Goal: Communication & Community: Answer question/provide support

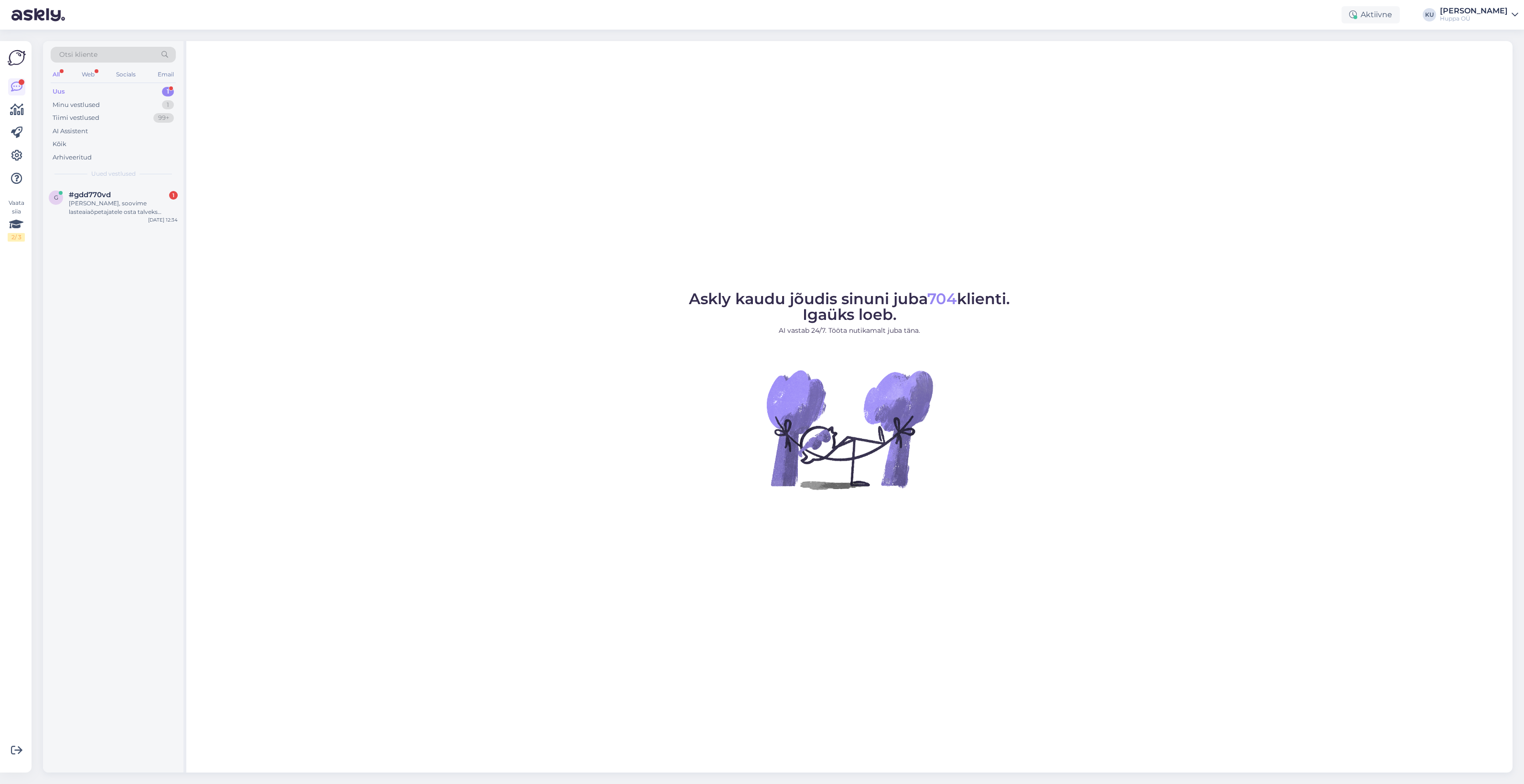
click at [87, 195] on span "#gdd770vd" at bounding box center [90, 195] width 42 height 9
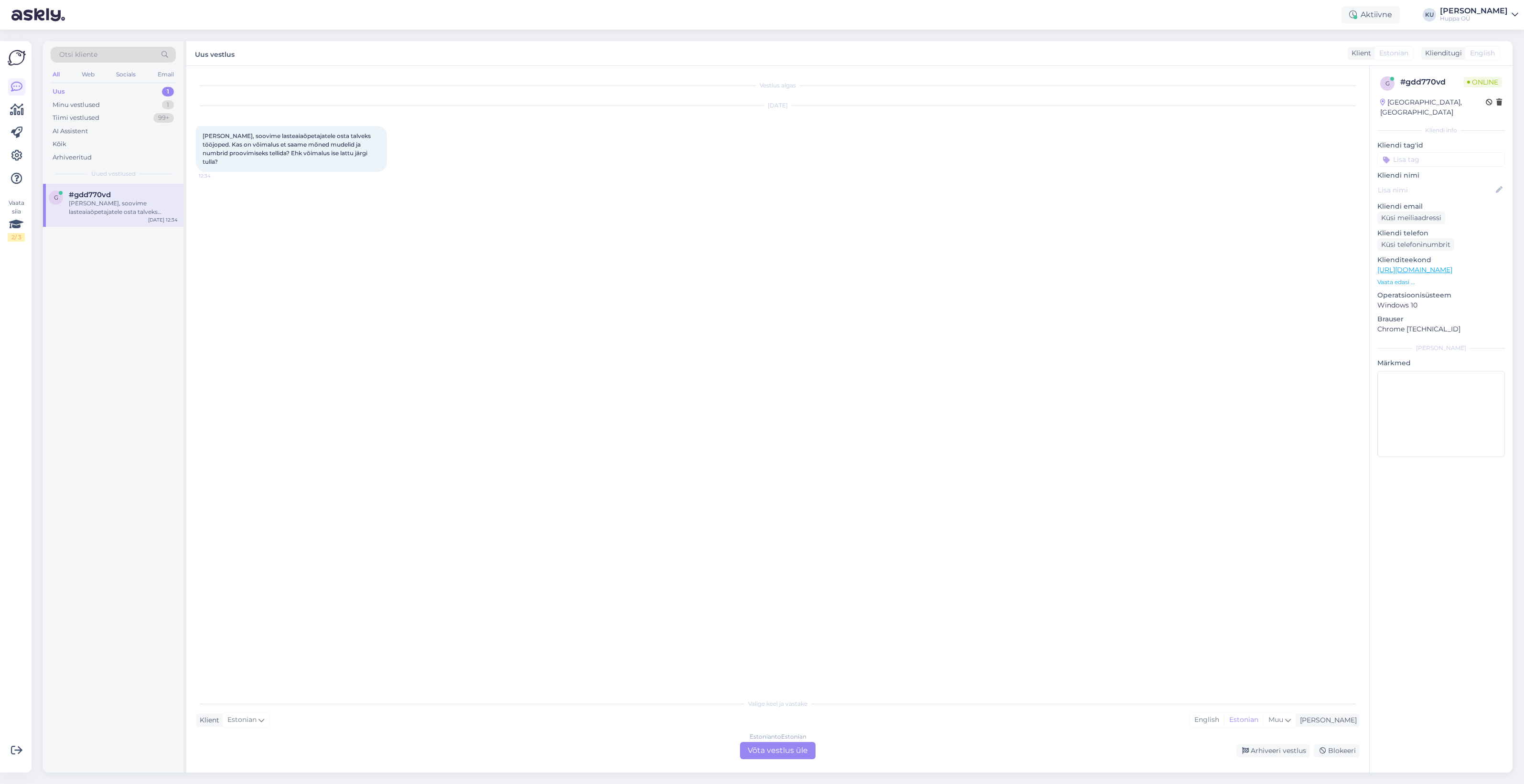
click at [764, 746] on div "Estonian to Estonian Võta vestlus üle" at bounding box center [777, 750] width 76 height 17
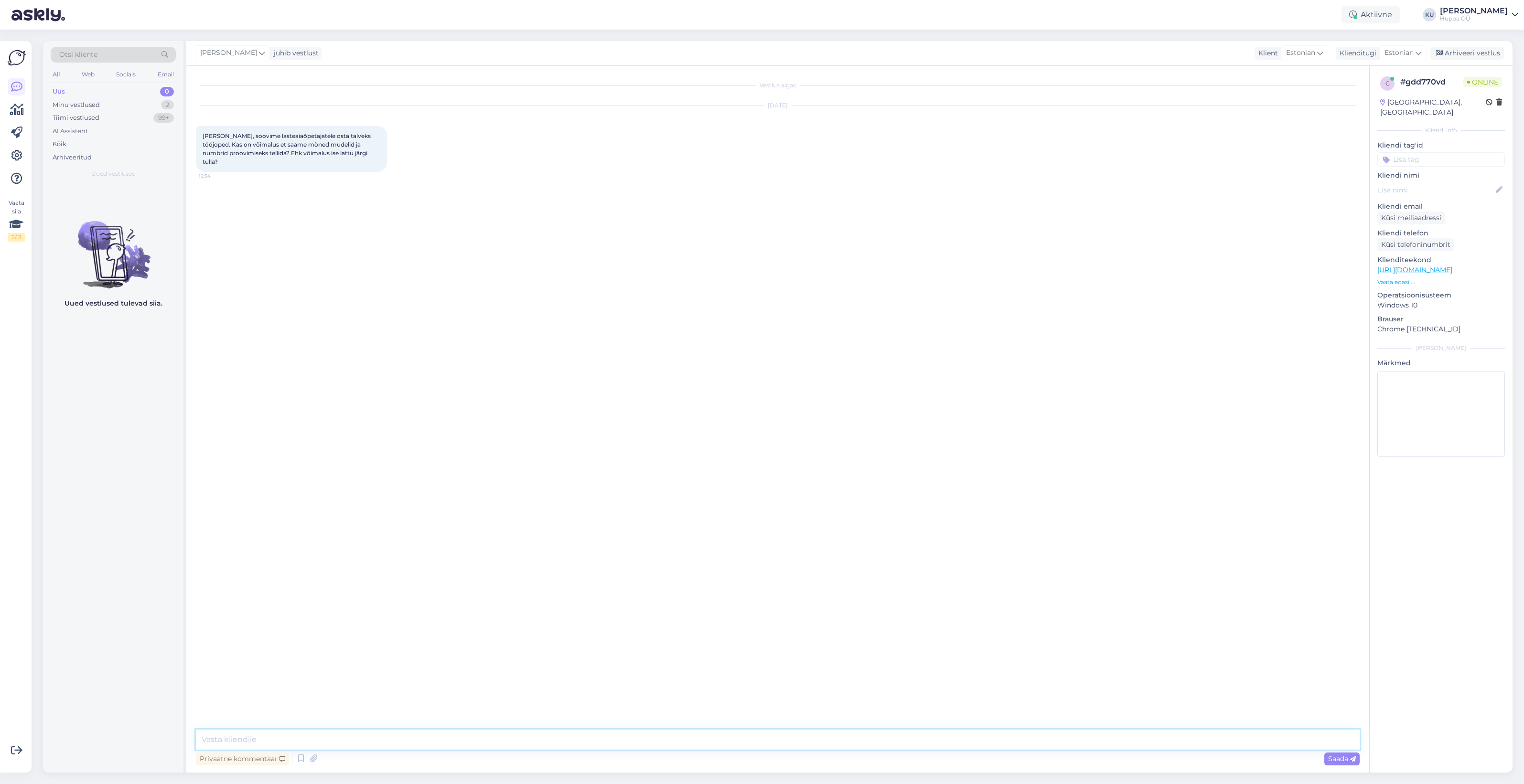
click at [287, 740] on textarea at bounding box center [777, 739] width 1164 height 20
click at [675, 741] on textarea "Tere! [PERSON_NAME], et tunnete huvi :) Ma suunaks Teid selle küsimusega meie m…" at bounding box center [777, 739] width 1164 height 20
paste textarea "[EMAIL_ADDRESS][DOMAIN_NAME]"
type textarea "Tere! [PERSON_NAME], et tunnete huvi :) Ma suunaks Teid selle küsimusega meie m…"
click at [1336, 756] on span "Saada" at bounding box center [1342, 758] width 28 height 9
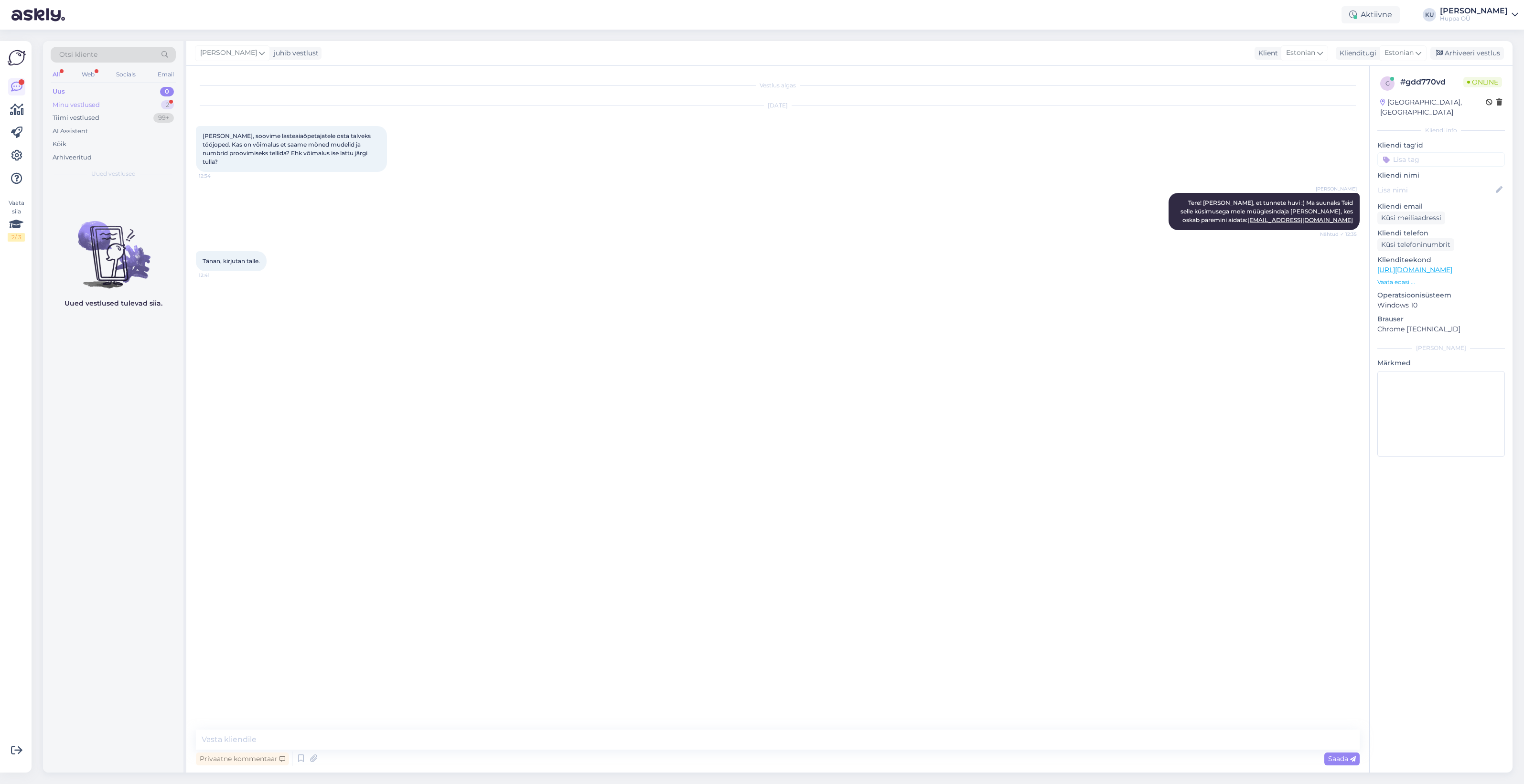
click at [91, 103] on div "Minu vestlused" at bounding box center [76, 106] width 47 height 10
click at [105, 201] on div "Tänan, kirjutan talle." at bounding box center [123, 203] width 109 height 9
click at [1481, 53] on div "Arhiveeri vestlus" at bounding box center [1467, 53] width 74 height 13
click at [101, 206] on div "Paldies." at bounding box center [123, 203] width 109 height 9
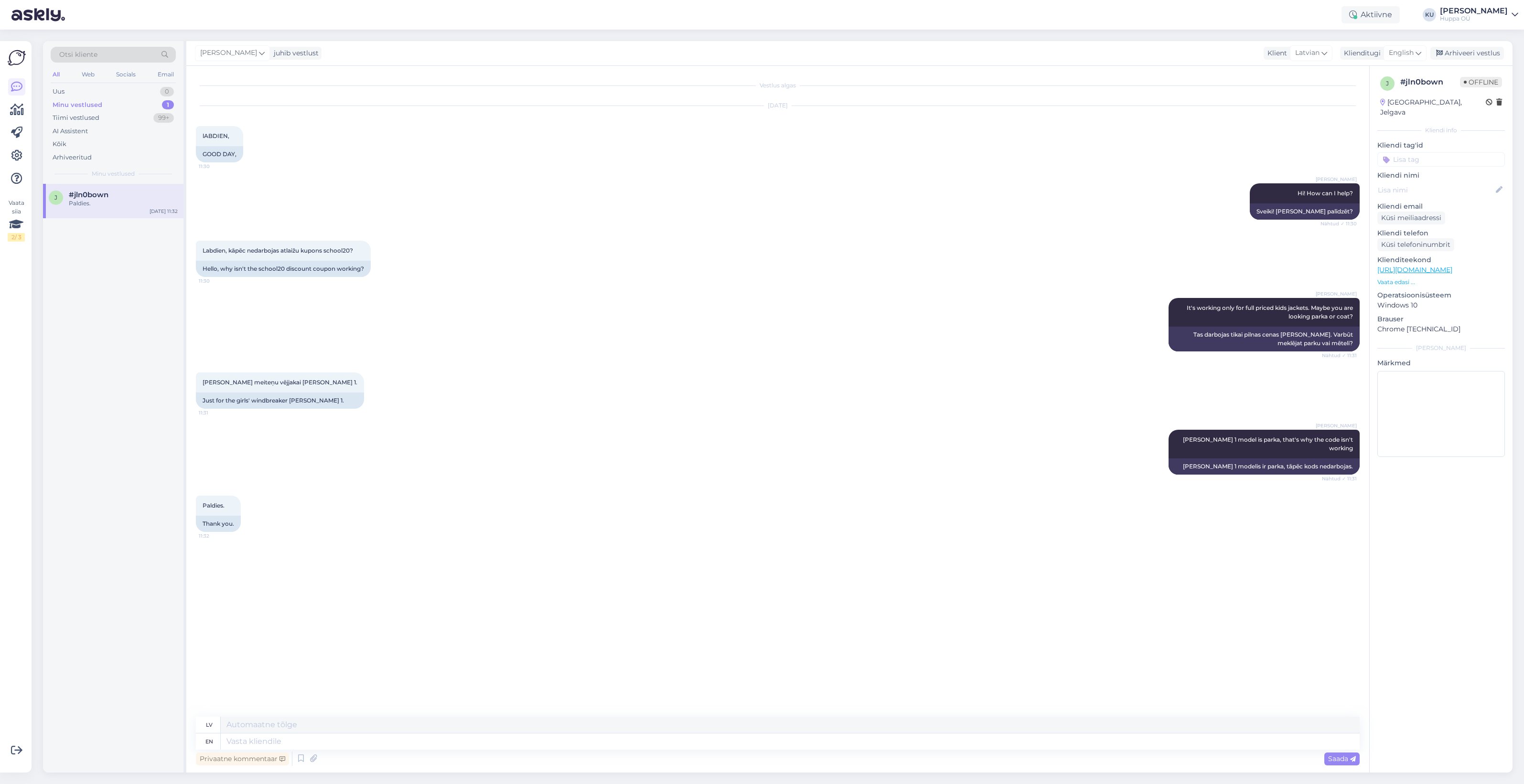
drag, startPoint x: 1472, startPoint y: 56, endPoint x: 448, endPoint y: 37, distance: 1024.2
click at [1457, 58] on div "Arhiveeri vestlus" at bounding box center [1467, 53] width 74 height 13
